Goal: Task Accomplishment & Management: Manage account settings

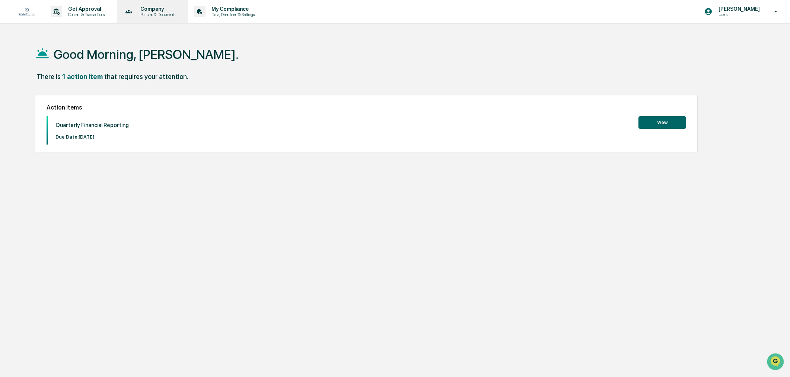
click at [158, 12] on p "Company" at bounding box center [156, 9] width 45 height 6
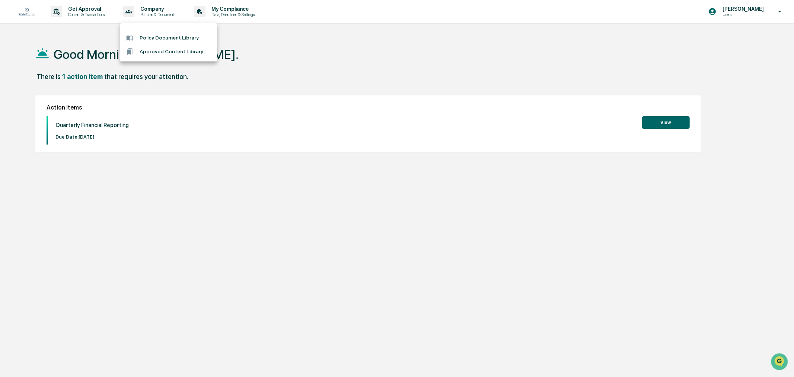
click at [83, 15] on div at bounding box center [397, 188] width 794 height 377
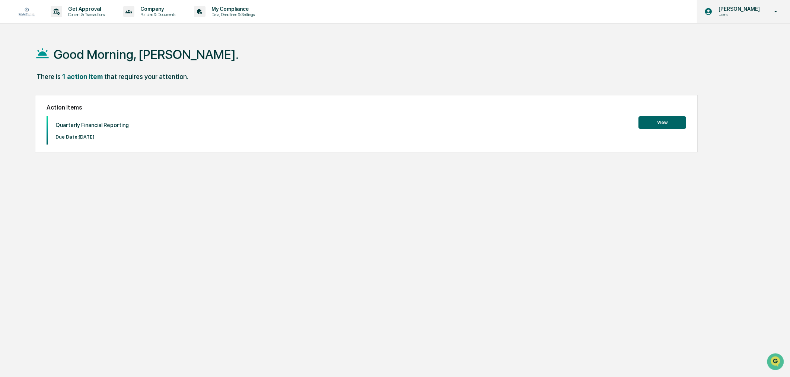
click at [752, 12] on p "[PERSON_NAME]" at bounding box center [737, 9] width 51 height 6
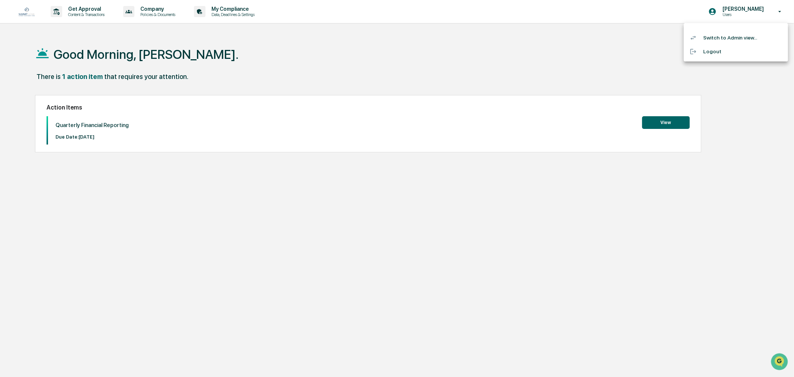
click at [670, 125] on div at bounding box center [397, 188] width 794 height 377
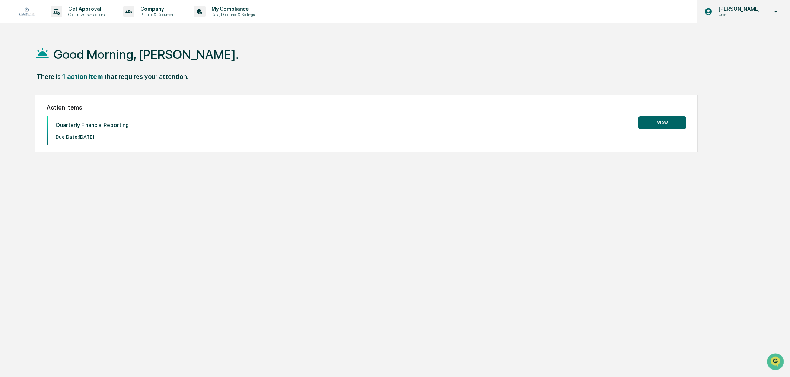
click at [760, 10] on p "[PERSON_NAME]" at bounding box center [737, 9] width 51 height 6
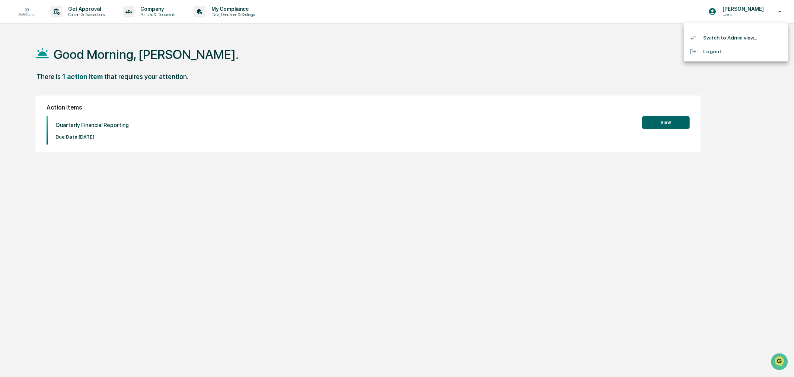
click at [718, 42] on li "Switch to Admin view..." at bounding box center [736, 38] width 104 height 14
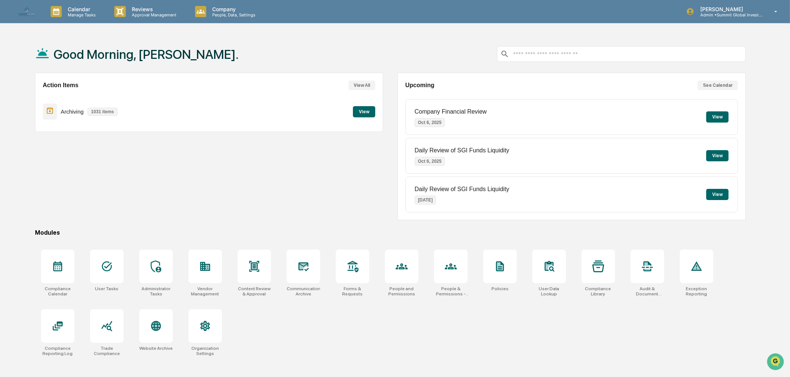
click at [358, 112] on button "View" at bounding box center [364, 111] width 22 height 11
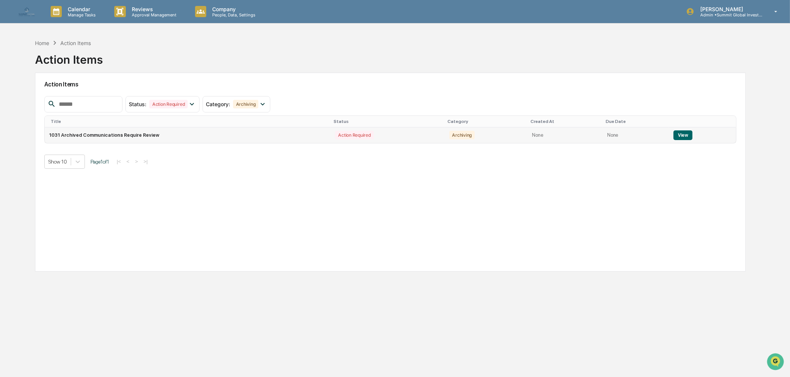
click at [680, 133] on button "View" at bounding box center [682, 135] width 19 height 10
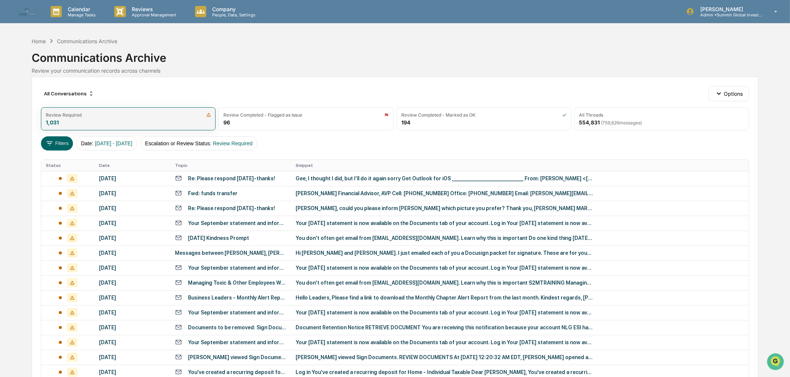
click at [162, 120] on div "Review Required 1,031" at bounding box center [128, 118] width 175 height 23
click at [203, 183] on td "Re: Please respond today-thanks!" at bounding box center [230, 178] width 121 height 15
click at [19, 101] on div "Calendar Manage Tasks Reviews Approval Management Company People, Data, Setting…" at bounding box center [395, 292] width 790 height 585
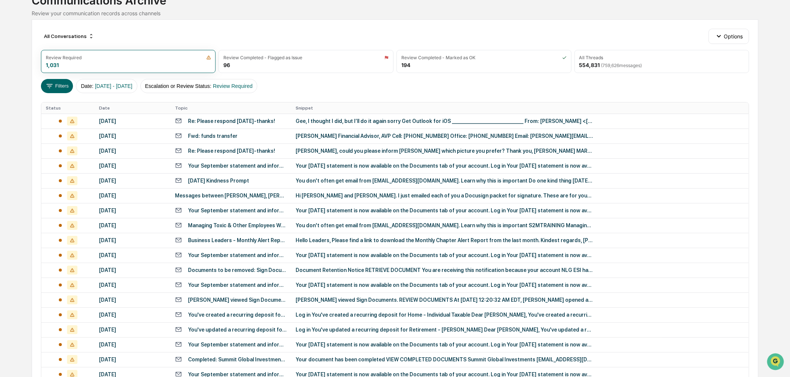
scroll to position [83, 0]
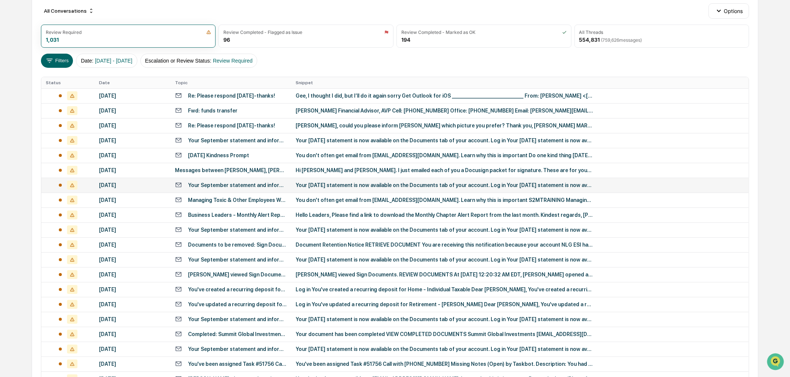
click at [206, 183] on div "Your September statement and information about your account" at bounding box center [237, 185] width 99 height 6
click at [21, 67] on div "Calendar Manage Tasks Reviews Approval Management Company People, Data, Setting…" at bounding box center [395, 209] width 790 height 585
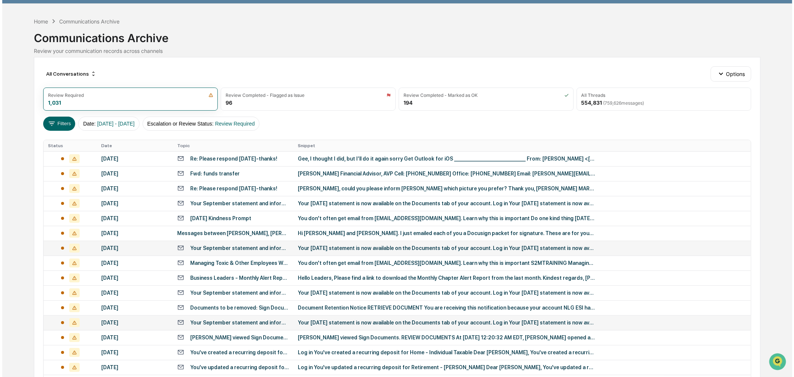
scroll to position [1, 0]
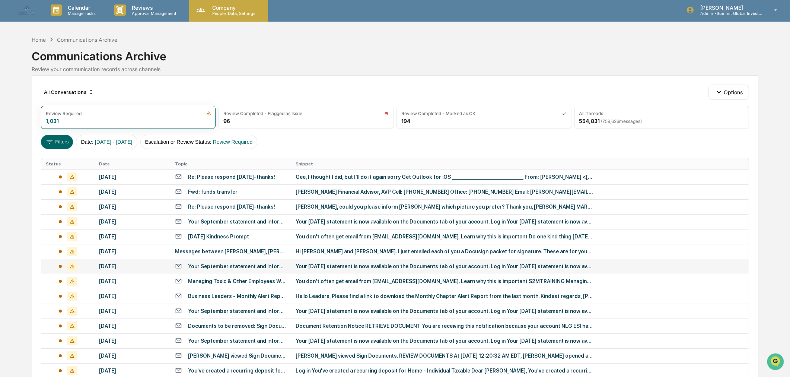
click at [231, 8] on p "Company" at bounding box center [232, 7] width 53 height 6
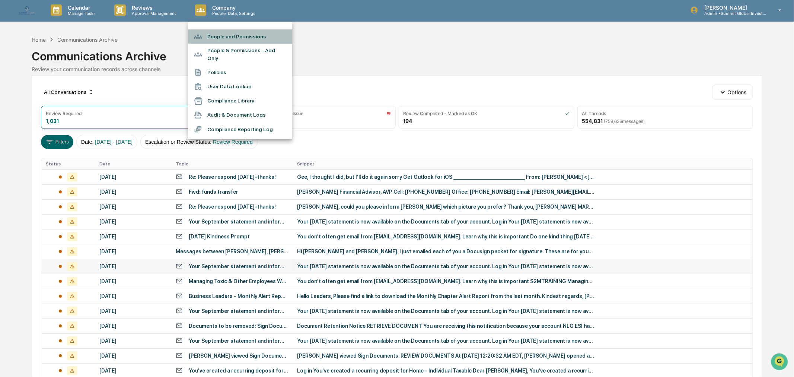
click at [225, 35] on li "People and Permissions" at bounding box center [240, 36] width 104 height 14
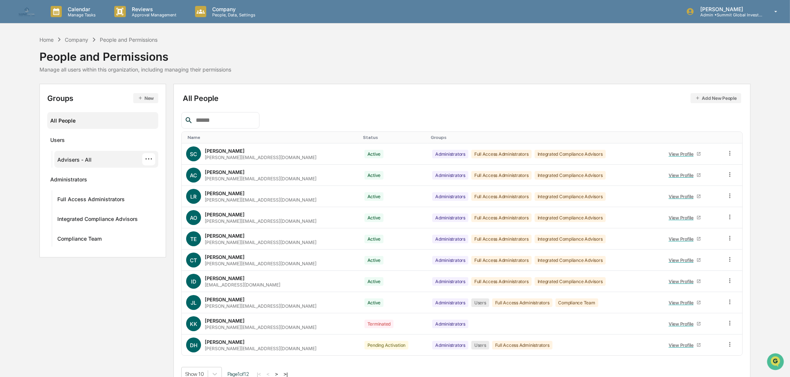
click at [68, 158] on div "Advisers - All" at bounding box center [74, 160] width 34 height 9
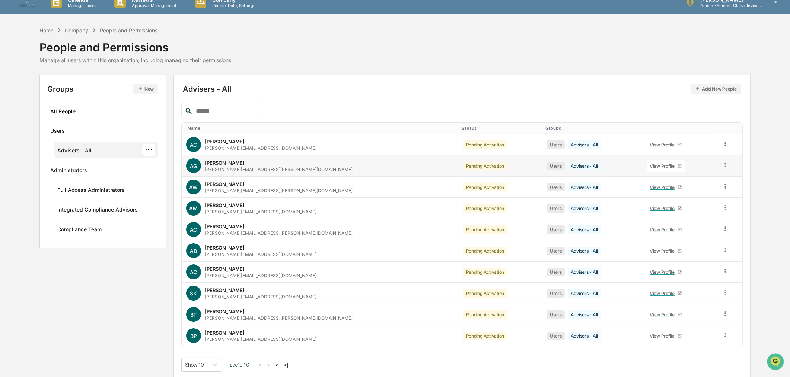
scroll to position [12, 0]
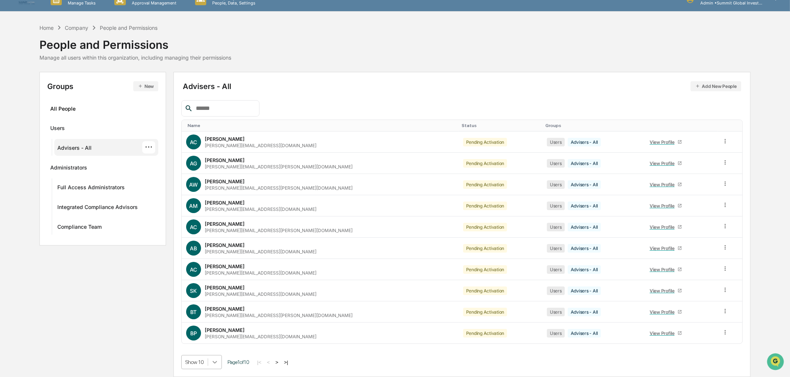
click at [215, 366] on body "Calendar Manage Tasks Reviews Approval Management Company People, Data, Setting…" at bounding box center [395, 182] width 790 height 389
click at [285, 319] on html "Calendar Manage Tasks Reviews Approval Management Company People, Data, Setting…" at bounding box center [395, 176] width 790 height 377
click at [281, 361] on button ">" at bounding box center [276, 362] width 7 height 6
click at [281, 361] on button ">" at bounding box center [277, 362] width 7 height 6
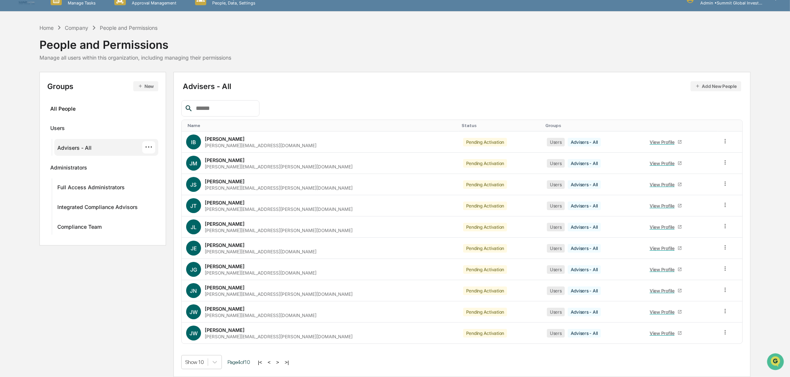
click at [281, 361] on button ">" at bounding box center [277, 362] width 7 height 6
click at [649, 330] on div "View Profile" at bounding box center [663, 333] width 28 height 6
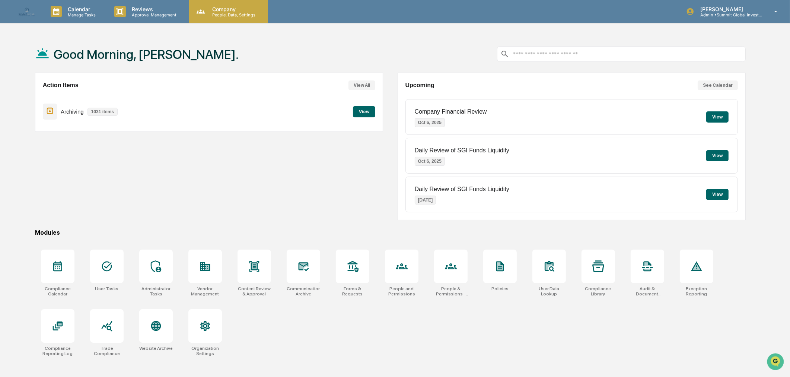
click at [220, 13] on p "People, Data, Settings" at bounding box center [232, 14] width 53 height 5
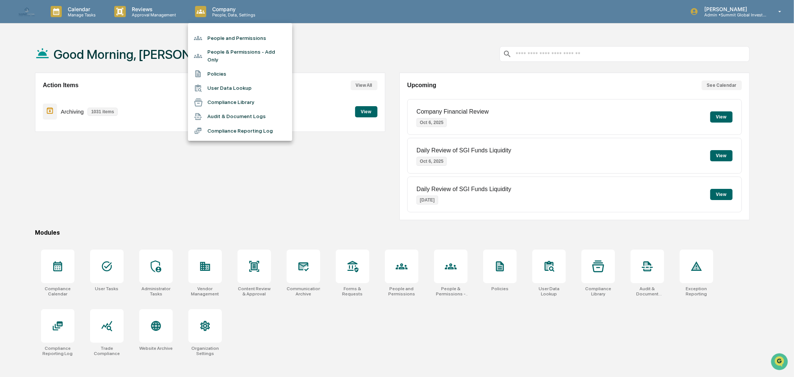
click at [218, 39] on li "People and Permissions" at bounding box center [240, 38] width 104 height 14
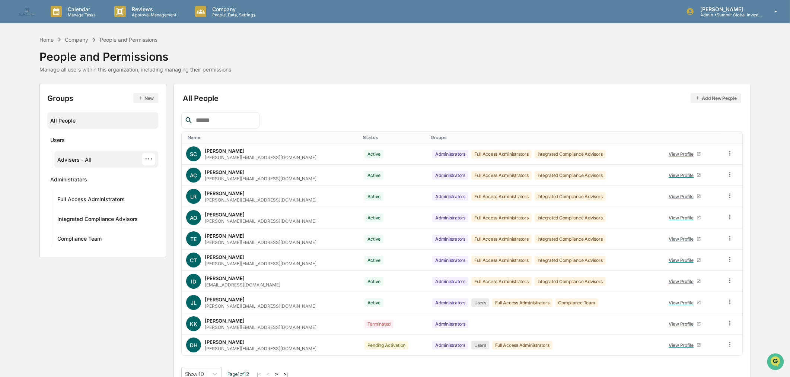
click at [84, 159] on div "Advisers - All" at bounding box center [74, 160] width 34 height 9
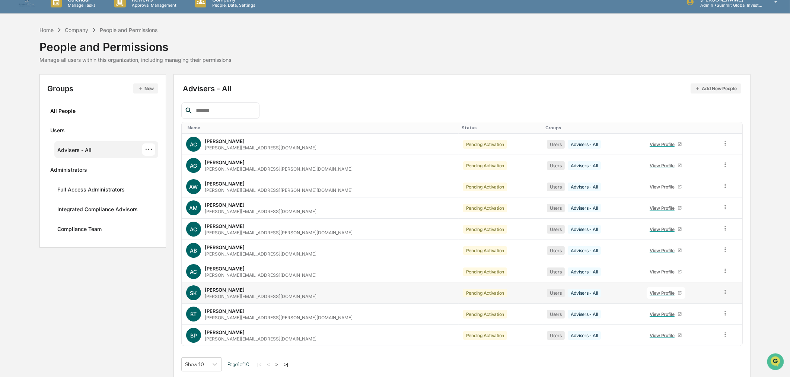
scroll to position [12, 0]
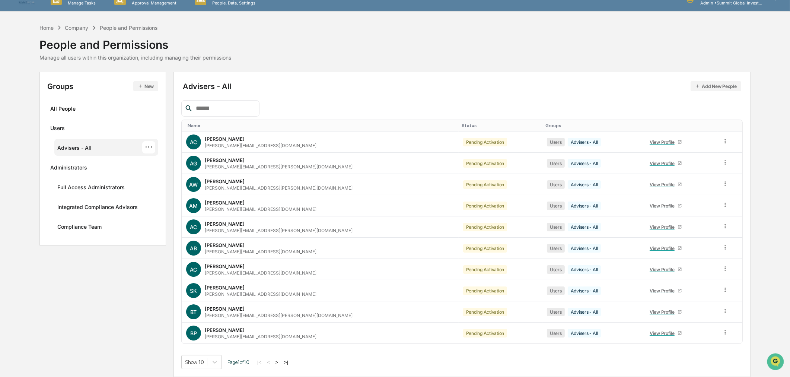
click at [279, 362] on button ">" at bounding box center [276, 362] width 7 height 6
click at [279, 362] on button ">" at bounding box center [277, 362] width 7 height 6
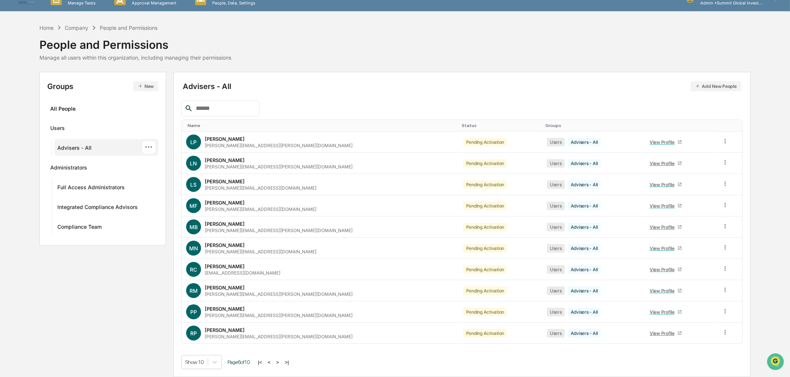
click at [281, 362] on button ">" at bounding box center [277, 362] width 7 height 6
click at [280, 361] on button ">" at bounding box center [277, 362] width 7 height 6
click at [105, 147] on div "Advisers - All ···" at bounding box center [106, 147] width 98 height 12
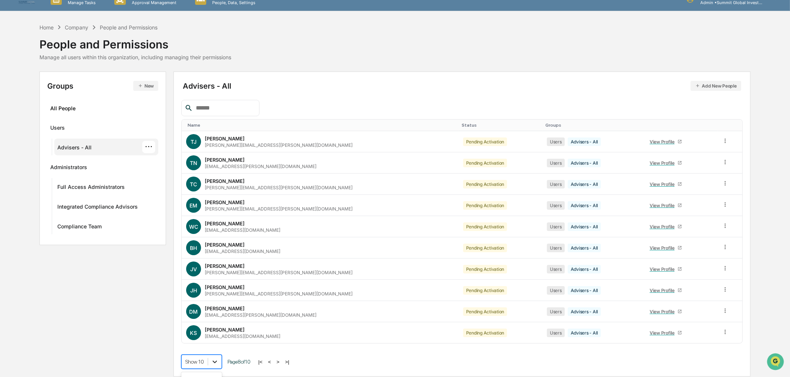
scroll to position [71, 0]
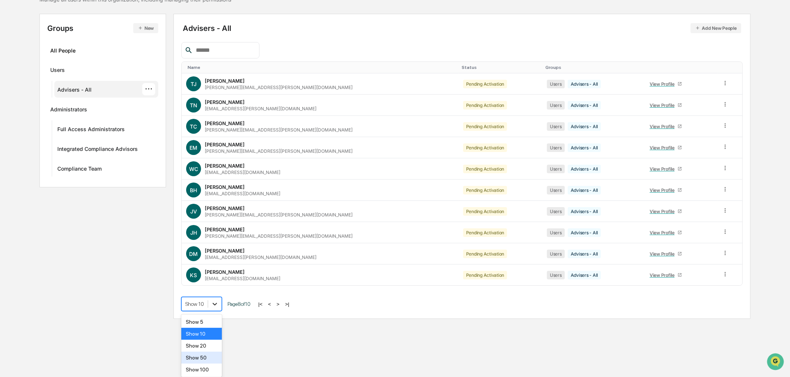
click at [213, 319] on body "Calendar Manage Tasks Reviews Approval Management Company People, Data, Setting…" at bounding box center [395, 124] width 790 height 389
click at [203, 370] on div "Show 100" at bounding box center [201, 369] width 41 height 12
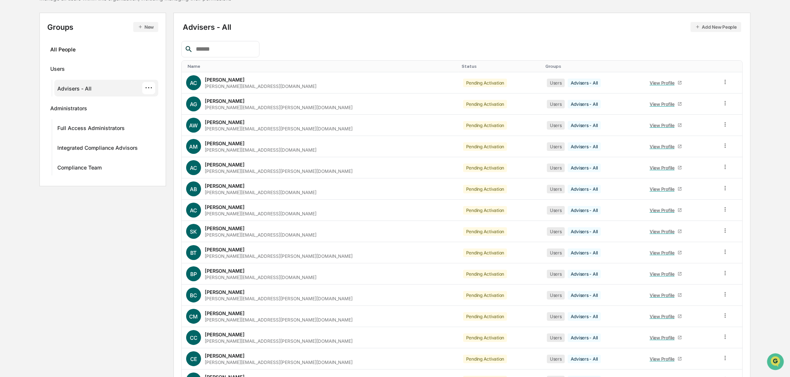
click at [225, 64] on div "Name" at bounding box center [322, 66] width 268 height 5
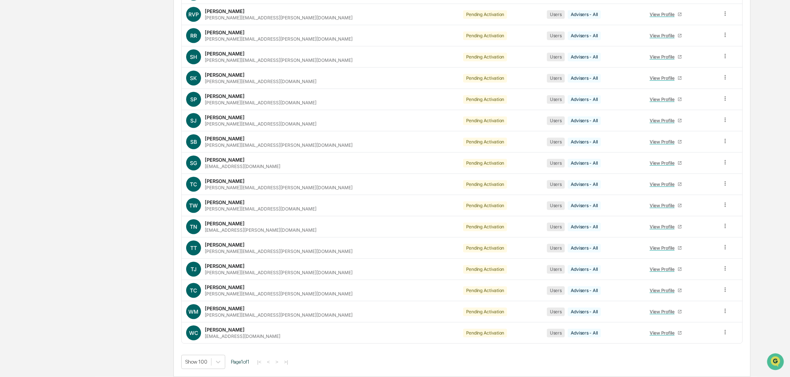
scroll to position [1775, 0]
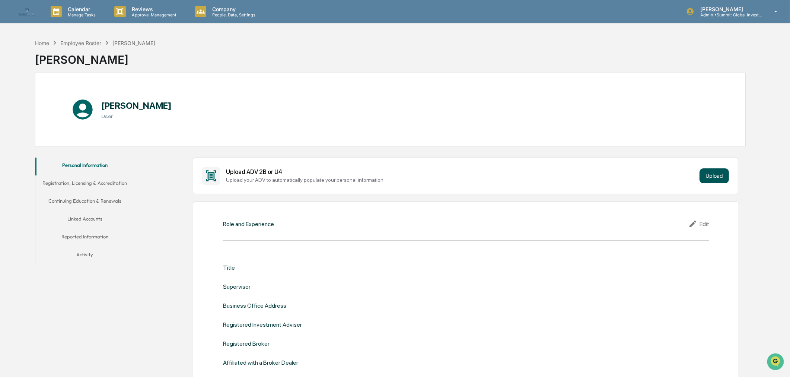
click at [710, 179] on button "Upload" at bounding box center [713, 175] width 29 height 15
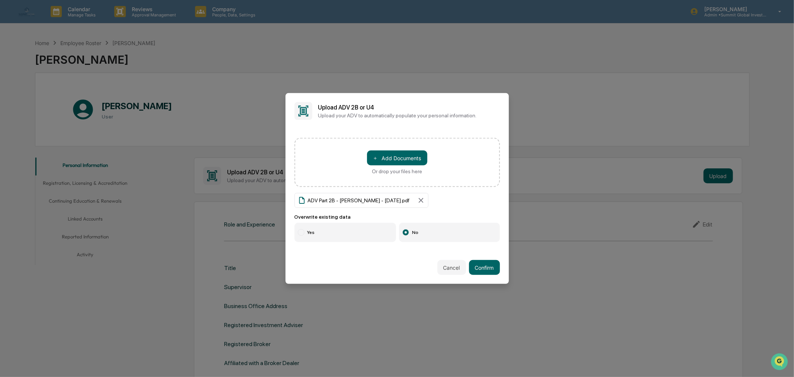
click at [365, 239] on label "Yes" at bounding box center [345, 232] width 102 height 19
click at [479, 268] on button "Confirm" at bounding box center [484, 267] width 31 height 15
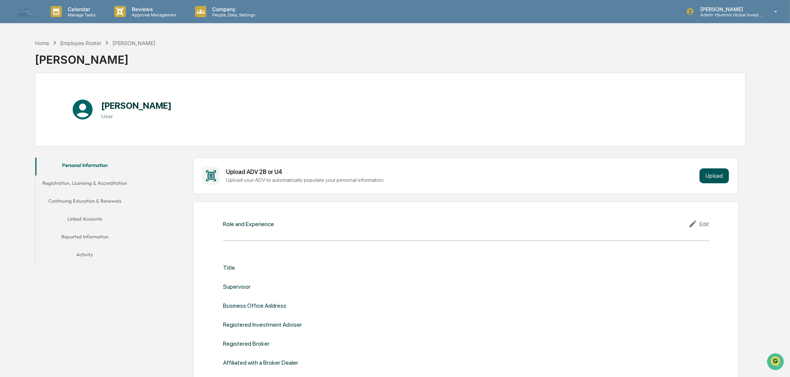
click at [713, 176] on button "Upload" at bounding box center [713, 175] width 29 height 15
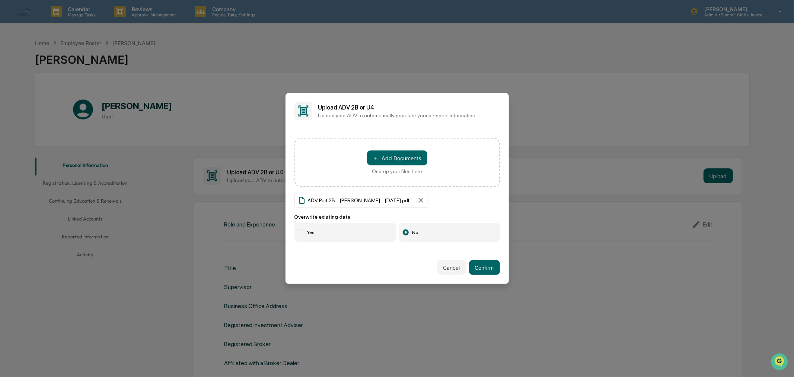
click at [314, 231] on label "Yes" at bounding box center [345, 232] width 102 height 19
click at [481, 265] on button "Confirm" at bounding box center [484, 267] width 31 height 15
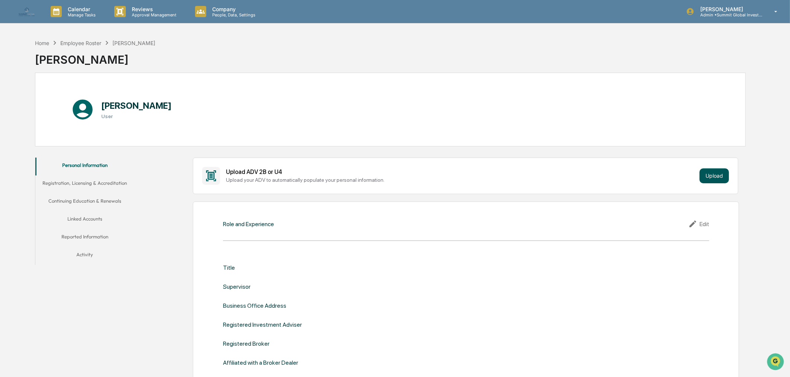
click at [717, 173] on button "Upload" at bounding box center [713, 175] width 29 height 15
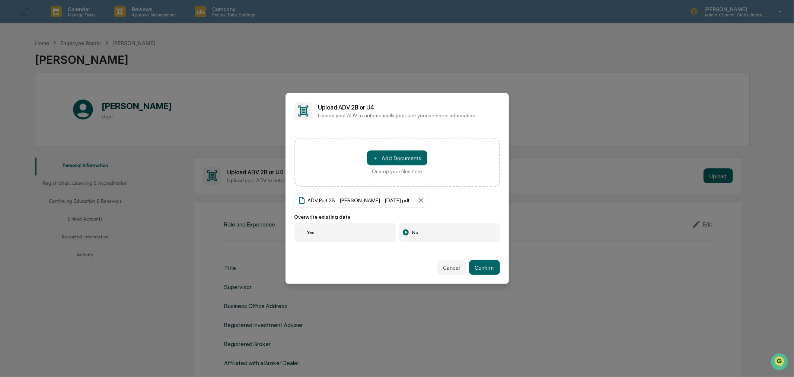
click at [325, 230] on label "Yes" at bounding box center [345, 232] width 102 height 19
click at [488, 270] on button "Confirm" at bounding box center [484, 267] width 31 height 15
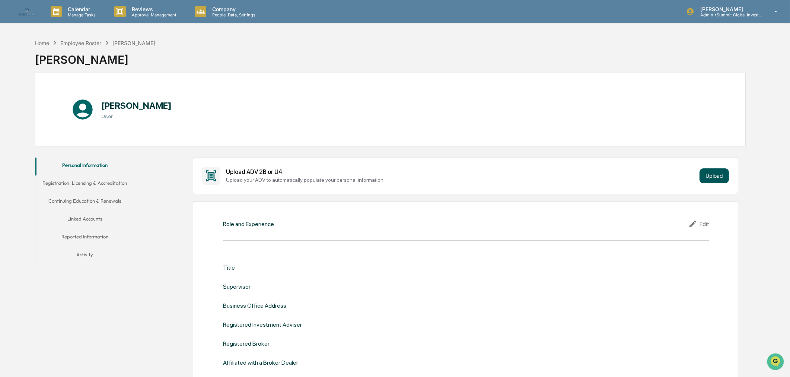
click at [709, 176] on button "Upload" at bounding box center [713, 175] width 29 height 15
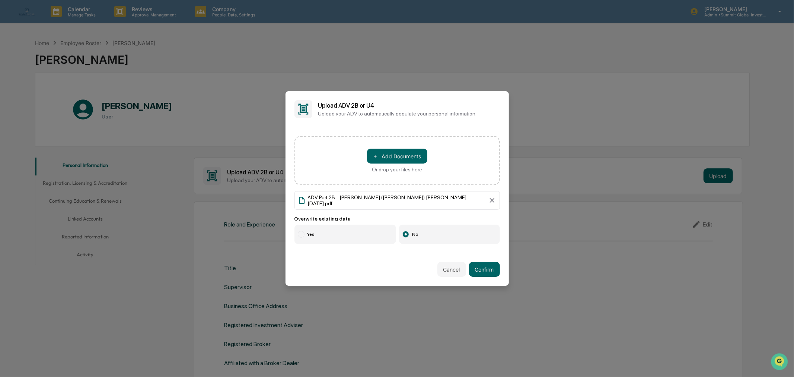
click at [322, 231] on label "Yes" at bounding box center [345, 233] width 102 height 19
click at [473, 262] on button "Confirm" at bounding box center [484, 269] width 31 height 15
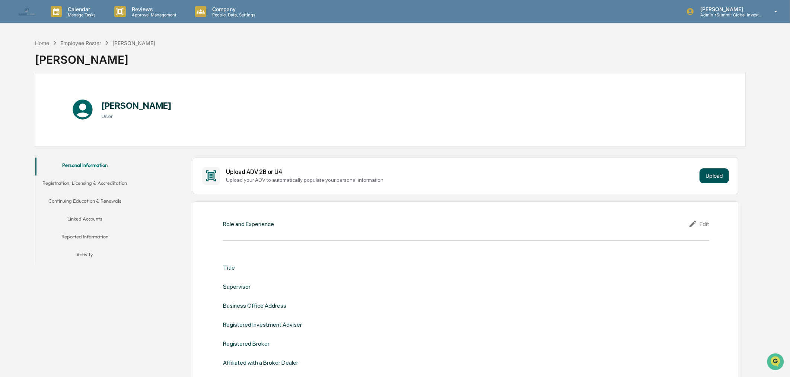
click at [707, 175] on button "Upload" at bounding box center [713, 175] width 29 height 15
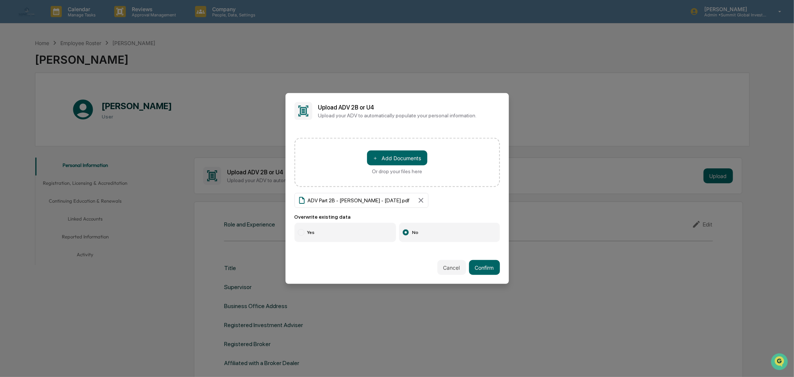
click at [337, 233] on label "Yes" at bounding box center [345, 232] width 102 height 19
click at [493, 266] on button "Confirm" at bounding box center [484, 267] width 31 height 15
